Goal: Check status: Check status

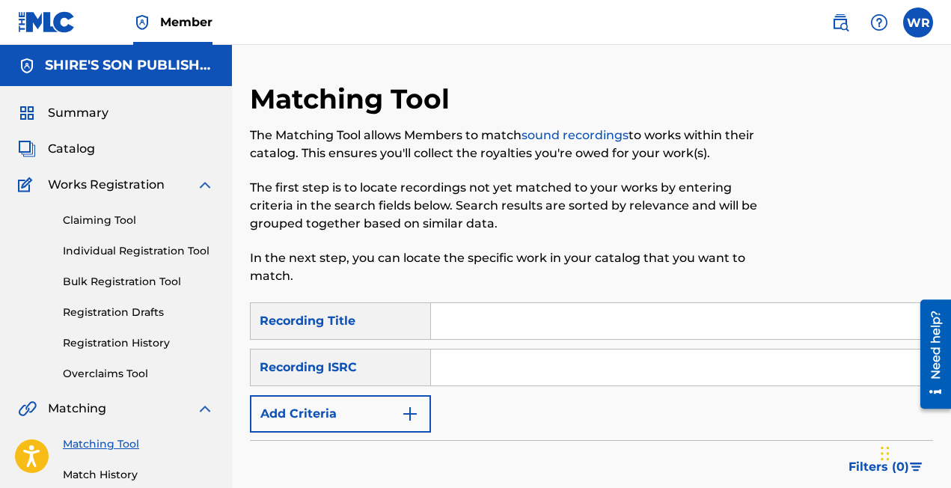
click at [117, 336] on link "Registration History" at bounding box center [138, 343] width 151 height 16
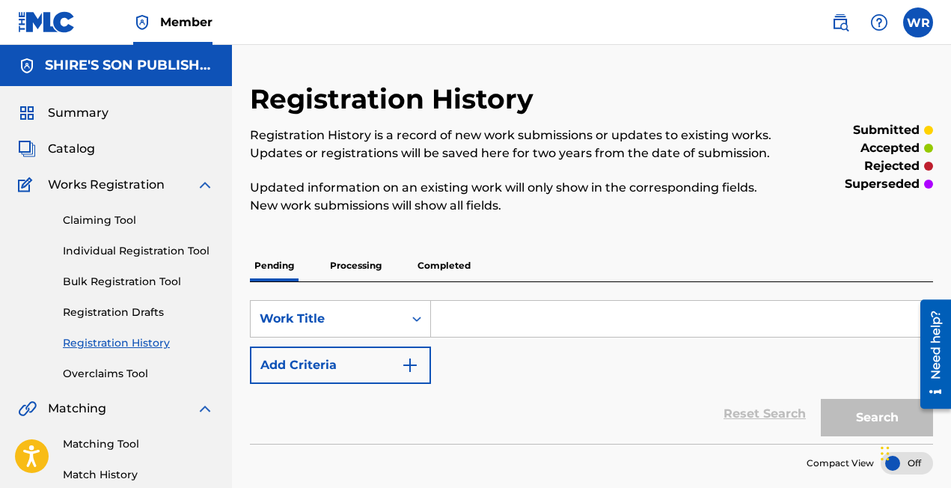
click at [590, 320] on input "Search Form" at bounding box center [681, 319] width 501 height 36
type input "music is the remedy"
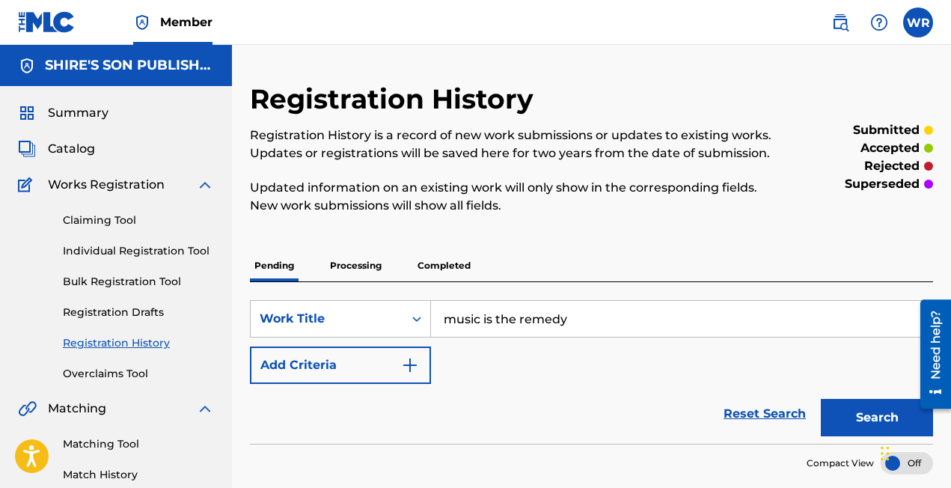
click at [358, 263] on p "Processing" at bounding box center [355, 265] width 61 height 31
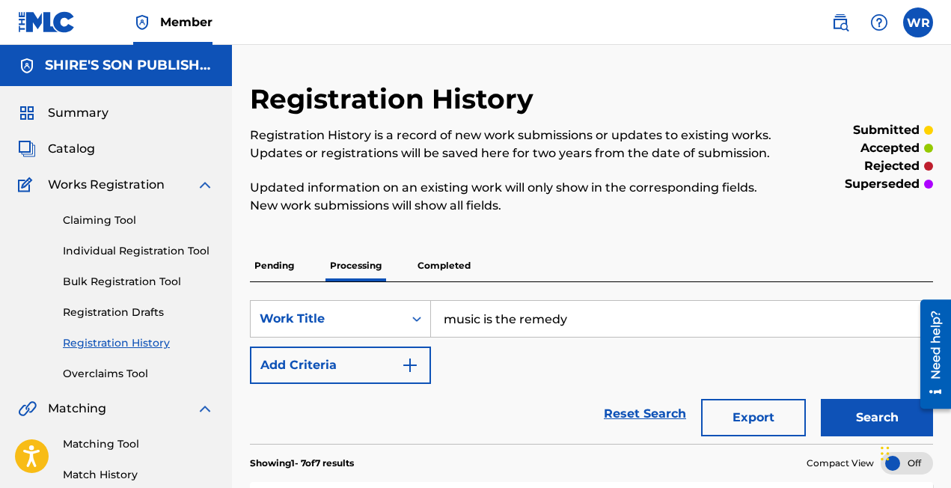
click at [73, 150] on span "Catalog" at bounding box center [71, 149] width 47 height 18
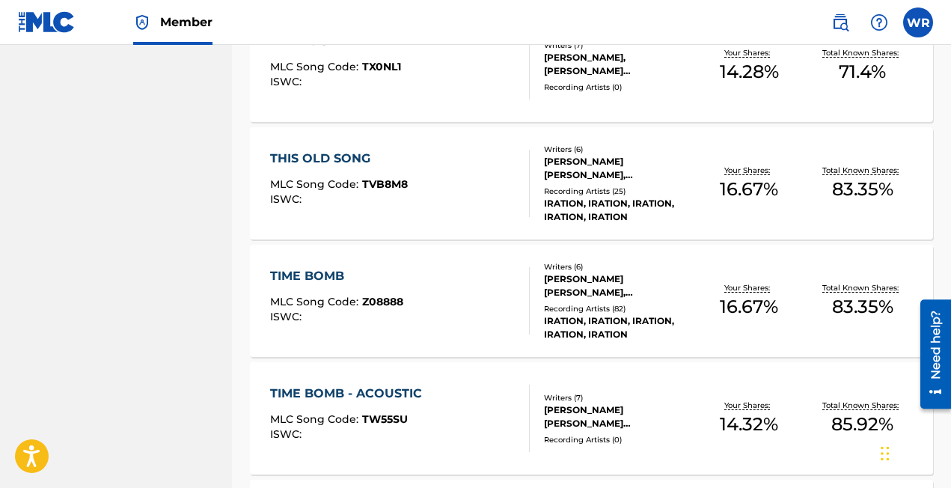
scroll to position [7030, 0]
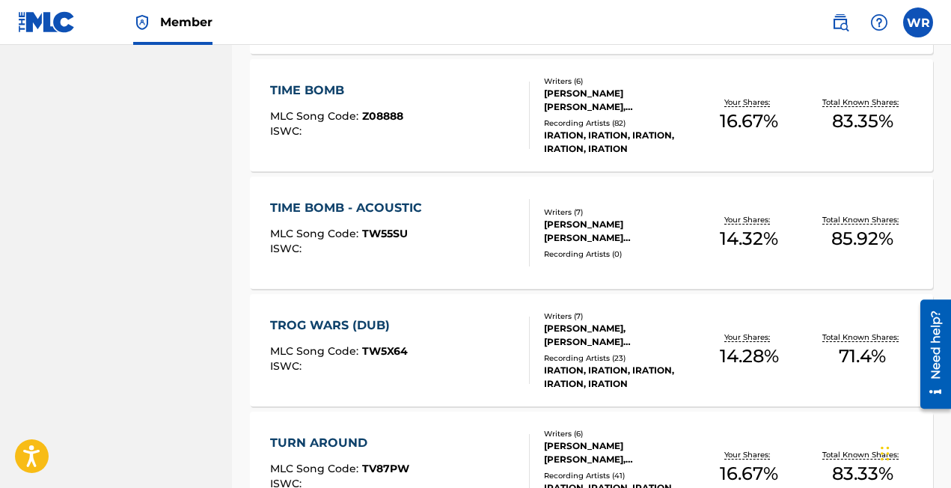
click at [316, 91] on div "TIME BOMB" at bounding box center [336, 91] width 133 height 18
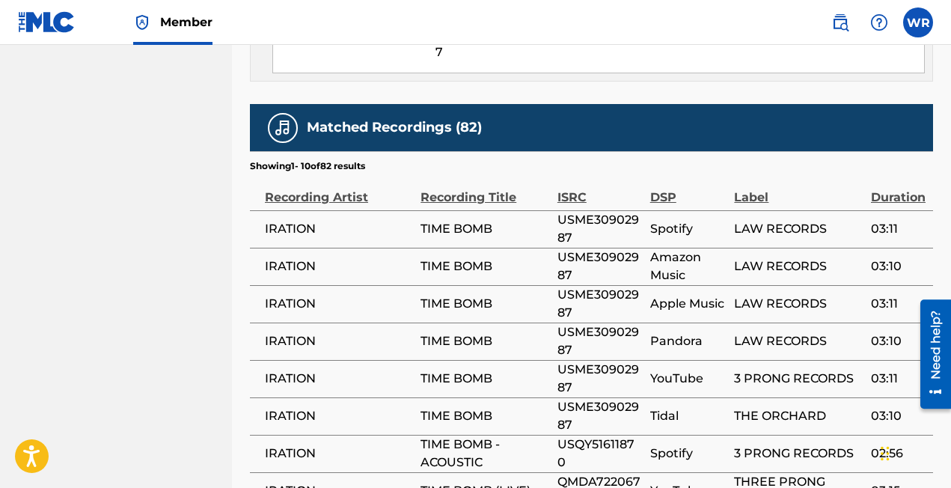
scroll to position [1271, 0]
